Goal: Transaction & Acquisition: Purchase product/service

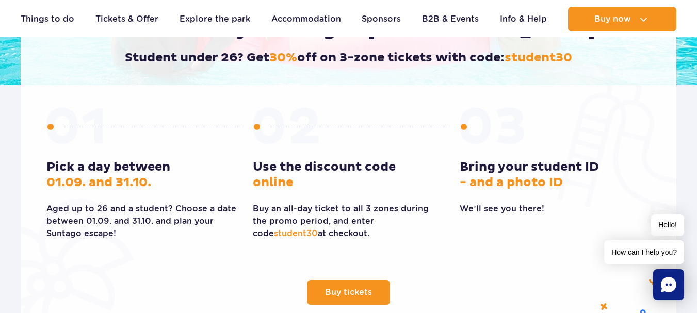
scroll to position [310, 0]
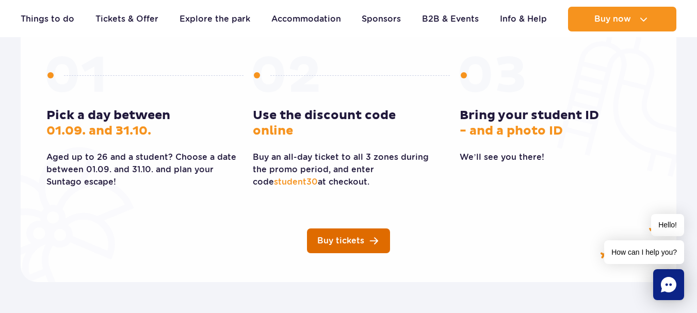
click at [355, 235] on link "Buy tickets" at bounding box center [348, 241] width 83 height 25
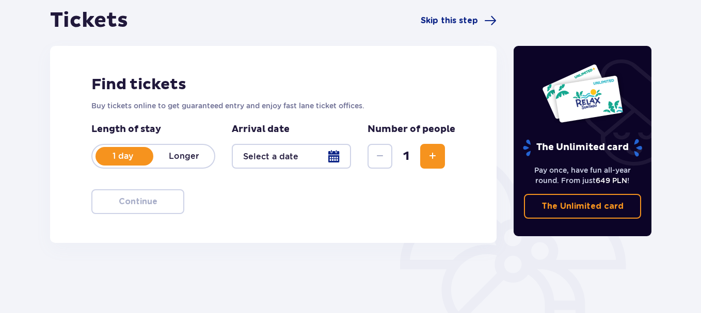
scroll to position [52, 0]
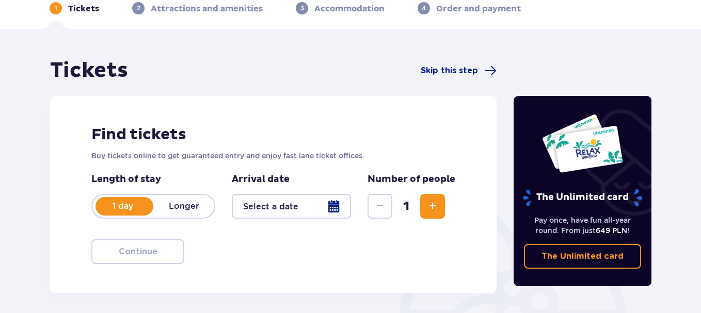
click at [293, 198] on div at bounding box center [291, 206] width 119 height 25
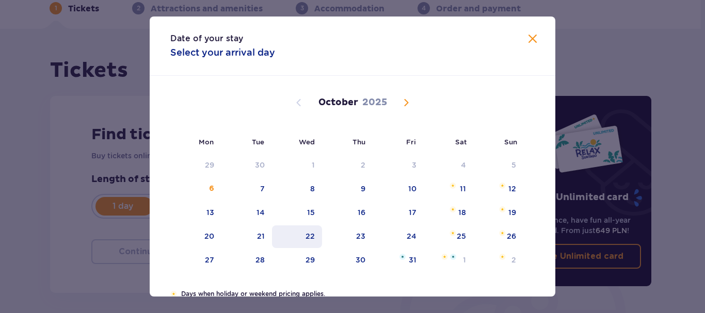
click at [309, 230] on div "22" at bounding box center [297, 237] width 50 height 23
type input "22.10.25"
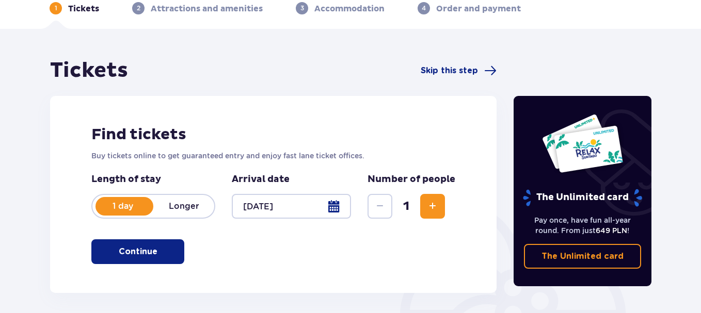
click at [445, 266] on div "Find tickets Buy tickets online to get guaranteed entry and enjoy fast lane tic…" at bounding box center [273, 194] width 446 height 197
click at [143, 255] on p "Continue" at bounding box center [138, 251] width 39 height 11
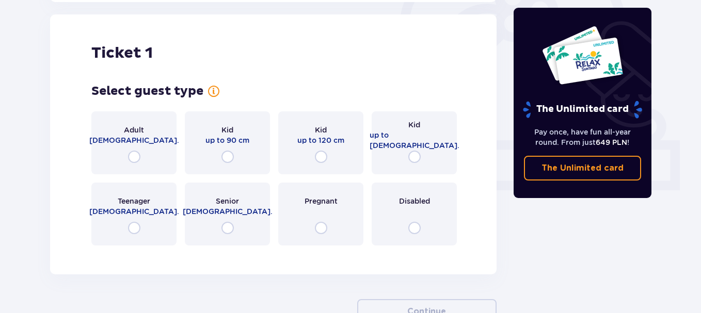
scroll to position [345, 0]
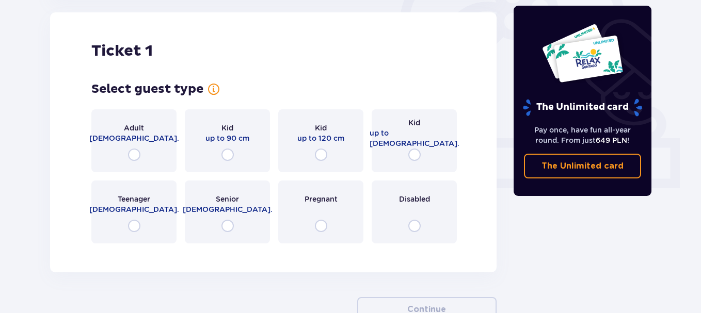
click at [135, 223] on input "radio" at bounding box center [134, 226] width 12 height 12
radio input "true"
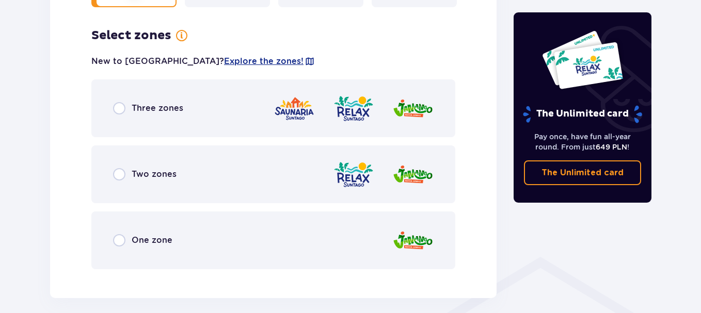
scroll to position [574, 0]
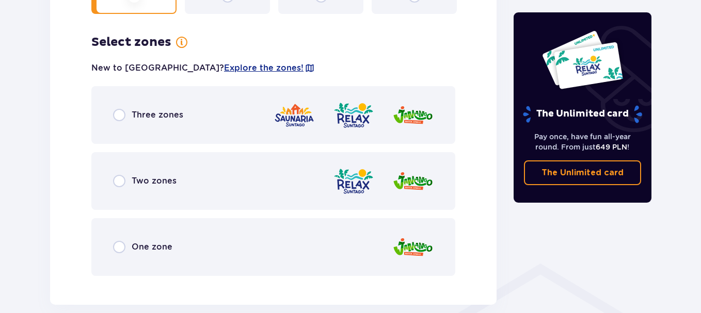
click at [119, 109] on input "radio" at bounding box center [119, 115] width 12 height 12
radio input "true"
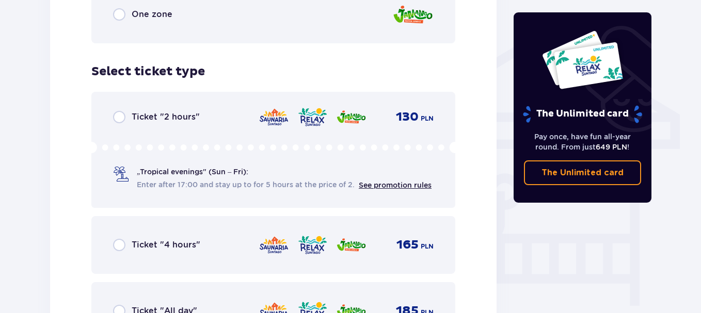
scroll to position [859, 0]
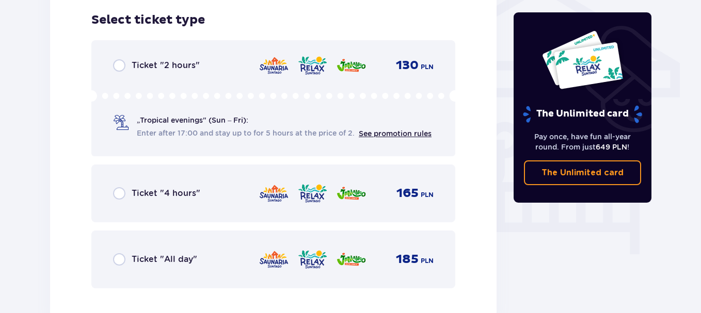
click at [116, 257] on input "radio" at bounding box center [119, 259] width 12 height 12
radio input "true"
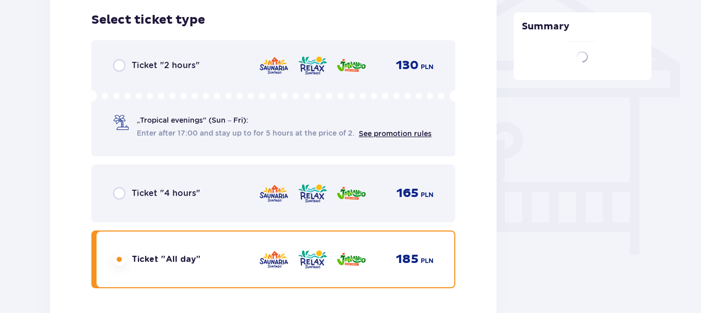
scroll to position [910, 0]
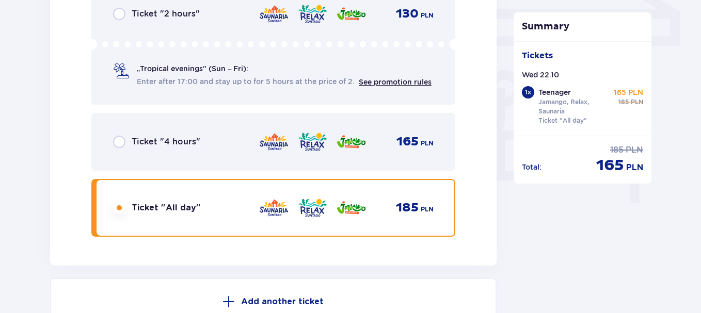
click at [406, 278] on button "Add another ticket" at bounding box center [273, 301] width 446 height 47
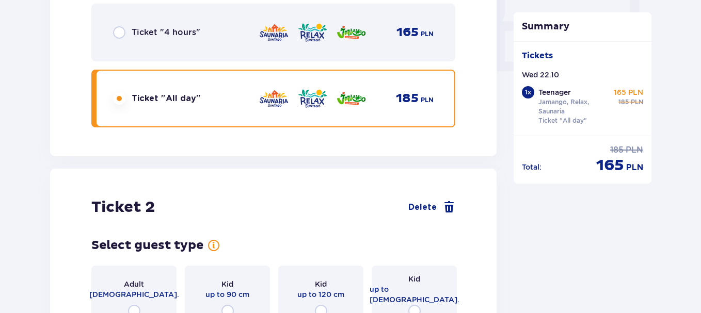
scroll to position [1021, 0]
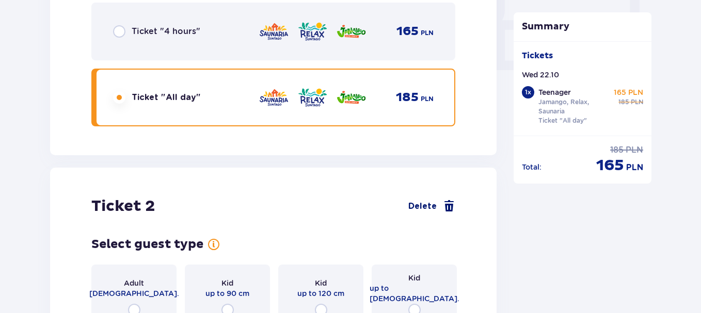
click at [424, 206] on span "Delete" at bounding box center [422, 206] width 28 height 11
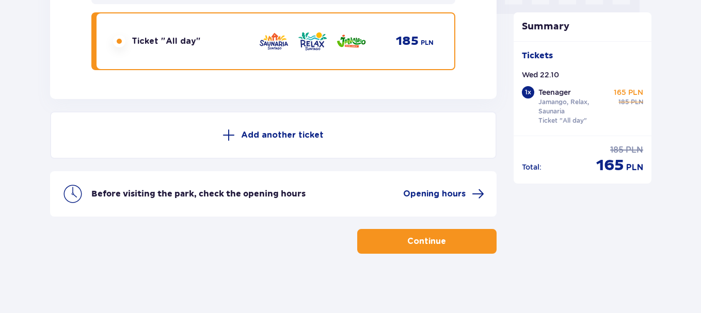
scroll to position [1080, 0]
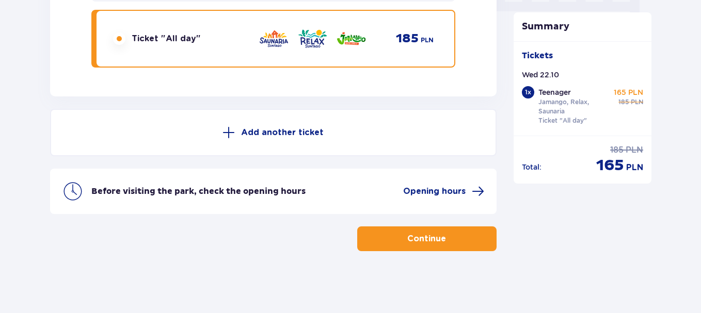
click at [432, 233] on p "Continue" at bounding box center [426, 238] width 39 height 11
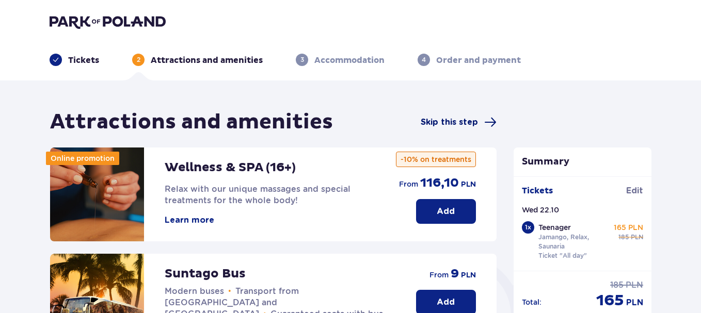
click at [457, 125] on span "Skip this step" at bounding box center [449, 122] width 57 height 11
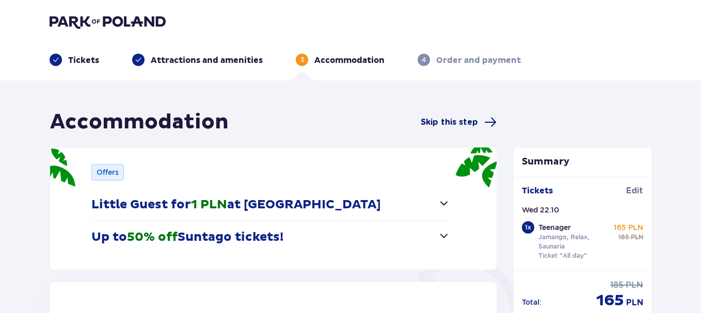
click at [452, 122] on span "Skip this step" at bounding box center [449, 122] width 57 height 11
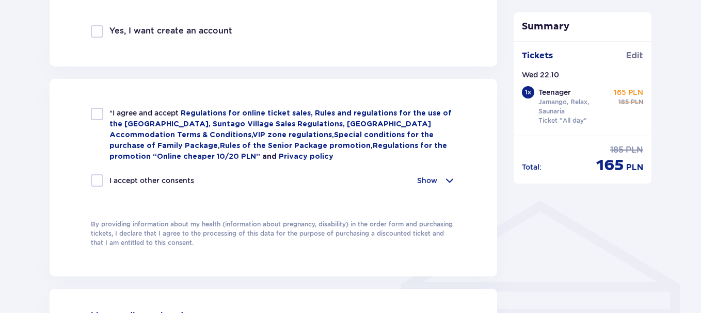
scroll to position [619, 0]
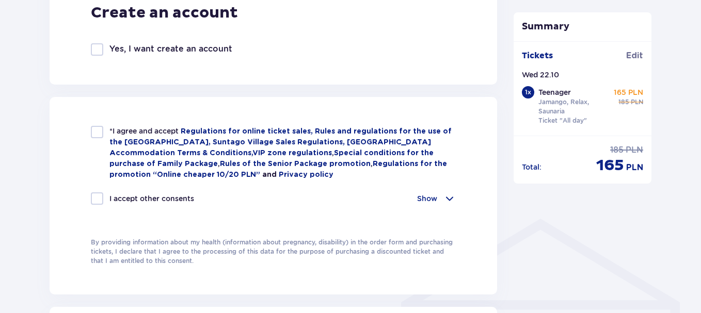
click at [93, 195] on div at bounding box center [97, 199] width 12 height 12
checkbox input "true"
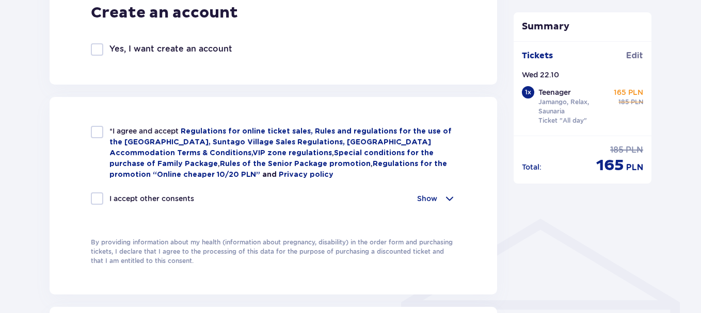
checkbox input "true"
click at [99, 198] on span at bounding box center [97, 199] width 6 height 6
checkbox input "false"
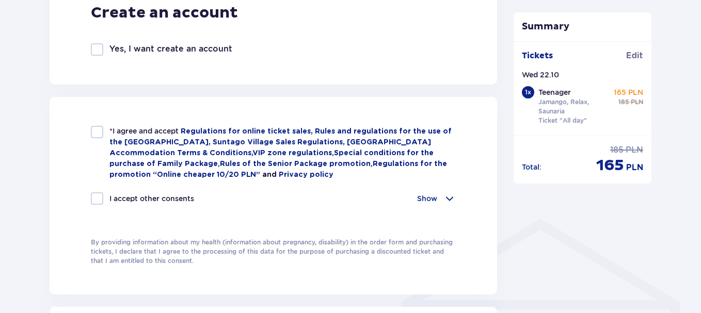
checkbox input "false"
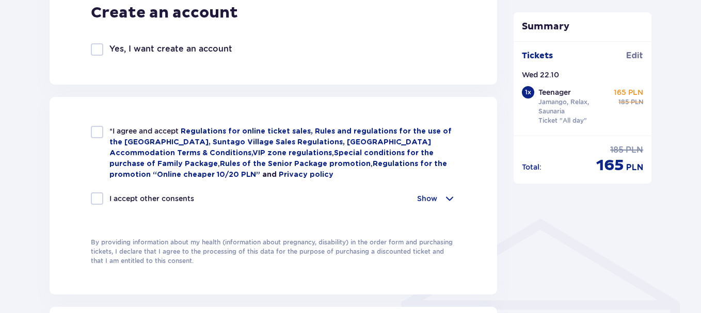
checkbox input "false"
click at [97, 129] on div at bounding box center [97, 132] width 12 height 12
checkbox input "true"
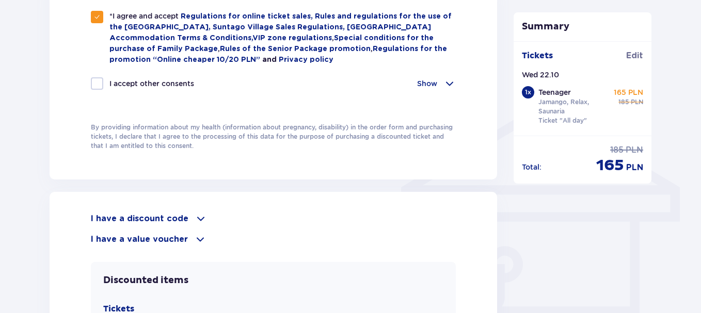
scroll to position [774, 0]
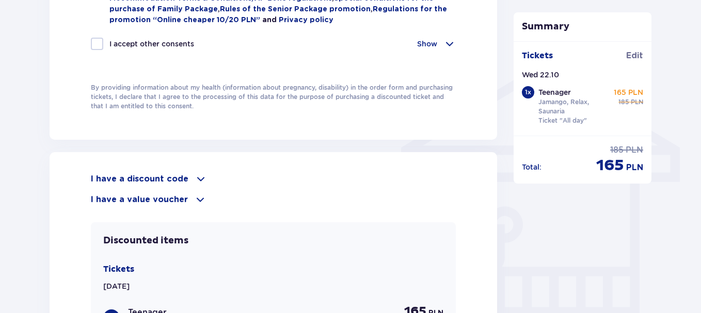
click at [197, 173] on span at bounding box center [201, 179] width 12 height 12
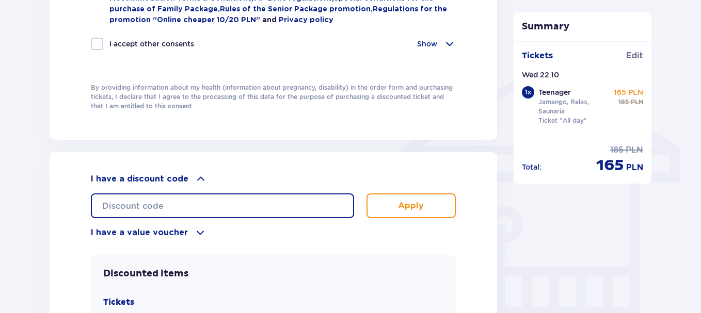
click at [199, 194] on input "text" at bounding box center [222, 206] width 263 height 25
type input "student30"
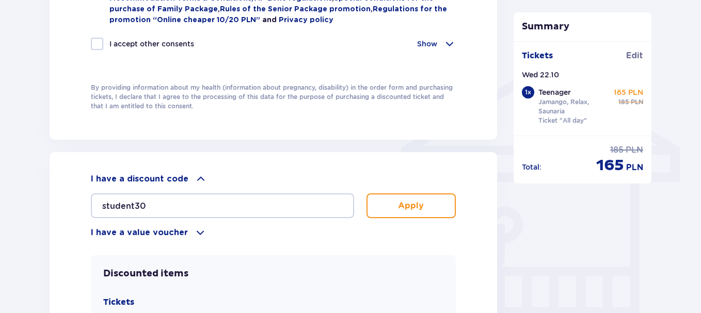
click at [418, 209] on p "Apply" at bounding box center [411, 205] width 26 height 11
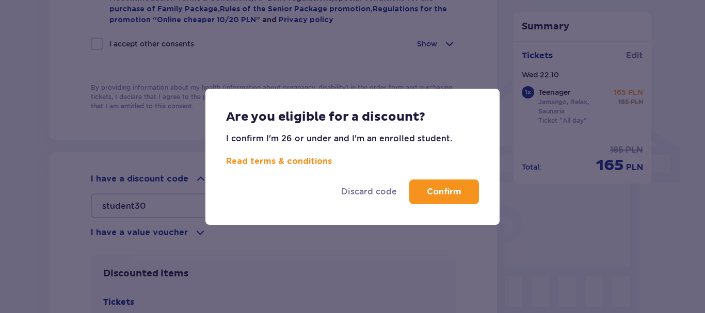
click at [432, 191] on p "Confirm" at bounding box center [444, 191] width 35 height 11
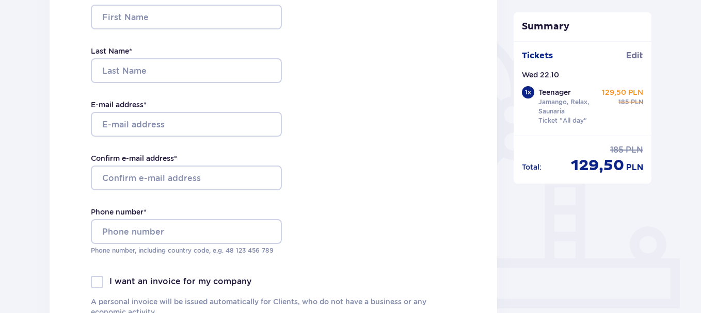
scroll to position [206, 0]
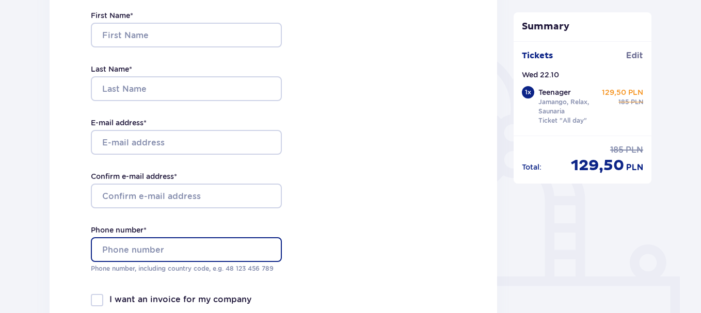
click at [181, 247] on input "Phone number *" at bounding box center [186, 249] width 191 height 25
type input "22487761"
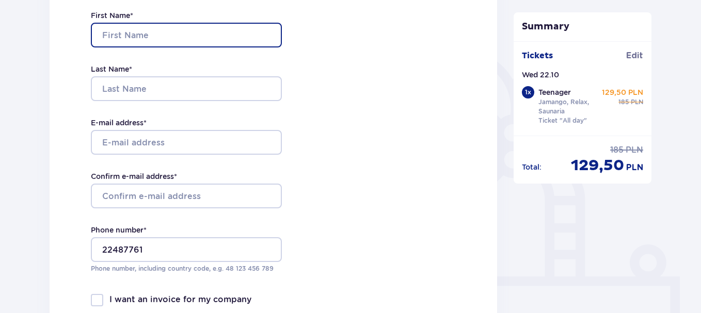
type input "Miks Jānis"
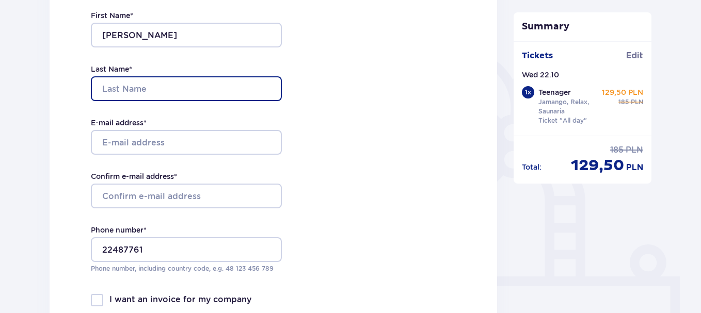
type input "Dižgalvis"
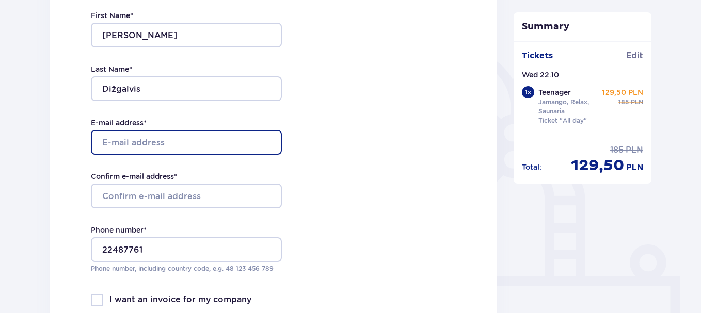
type input "maleks2009kl@gmail.com"
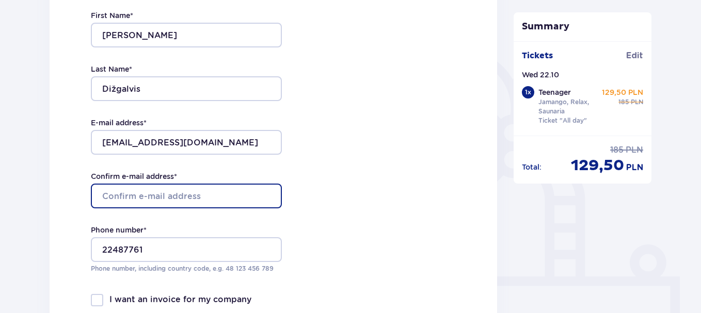
type input "maleks2009kl@gmail.com"
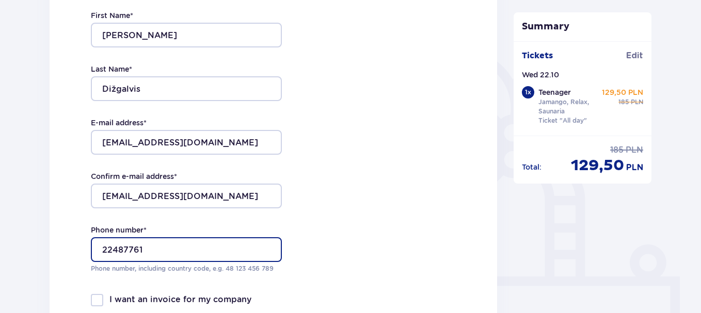
click at [100, 247] on input "22487761" at bounding box center [186, 249] width 191 height 25
type input "+371 22487761"
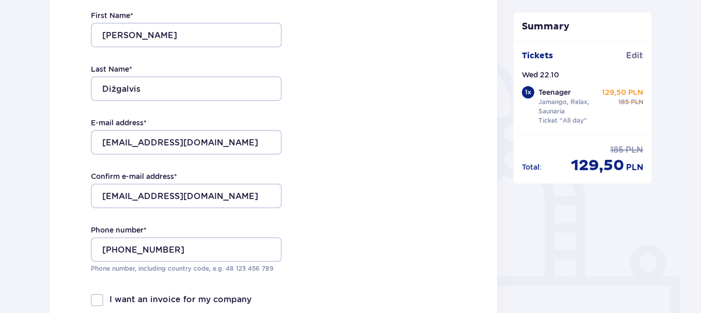
click at [333, 213] on div "Contact details First Name * Miks Jānis Last Name * Dižgalvis E-mail address * …" at bounding box center [273, 158] width 447 height 434
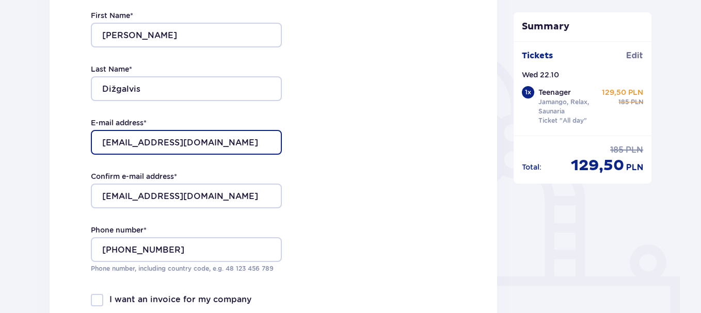
click at [234, 134] on input "maleks2009kl@gmail.com" at bounding box center [186, 142] width 191 height 25
type input "m"
type input "[EMAIL_ADDRESS][DOMAIN_NAME]"
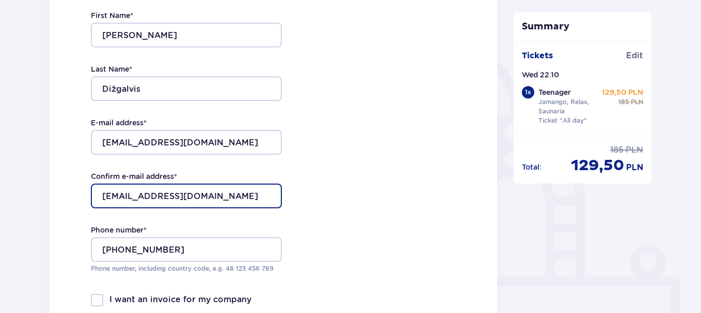
click at [215, 194] on input "maleks2009kl@gmail.com" at bounding box center [186, 196] width 191 height 25
type input "m"
type input "[EMAIL_ADDRESS][DOMAIN_NAME]"
click at [331, 171] on div "Contact details First Name * Miks Jānis Last Name * Dižgalvis E-mail address * …" at bounding box center [273, 158] width 447 height 434
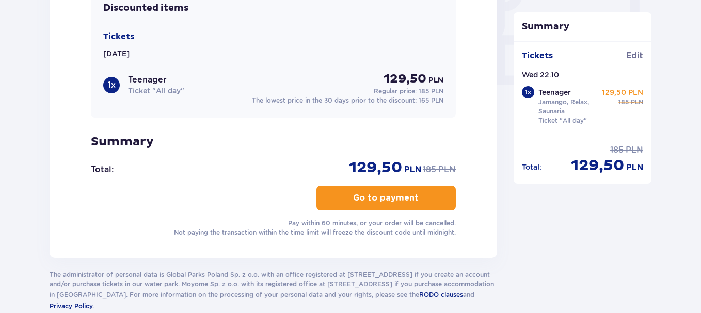
scroll to position [1032, 0]
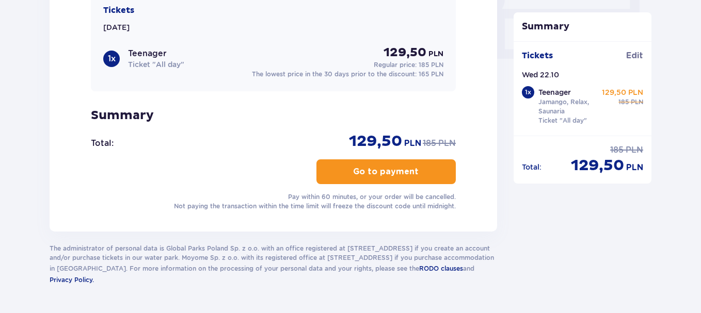
click at [342, 167] on button "Go to payment" at bounding box center [385, 171] width 139 height 25
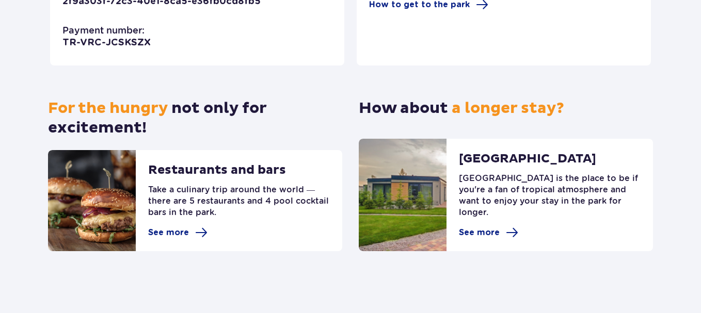
scroll to position [65, 0]
